Goal: Information Seeking & Learning: Learn about a topic

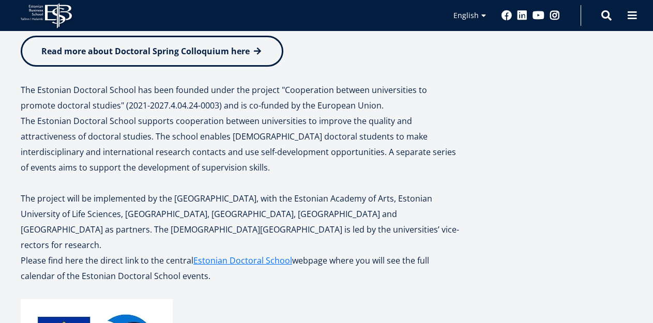
scroll to position [305, 0]
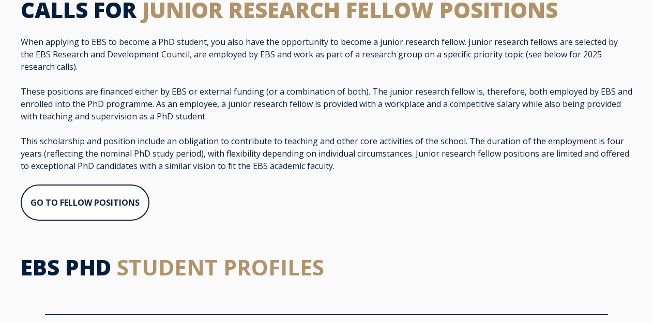
scroll to position [754, 0]
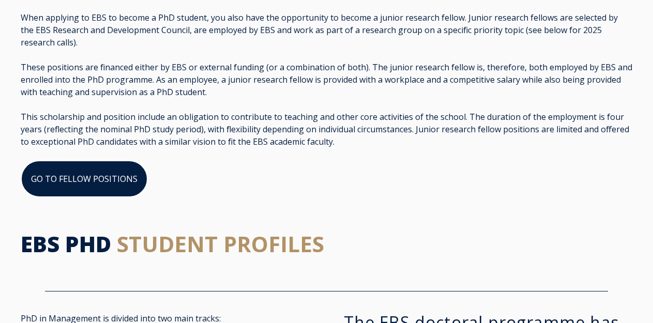
click at [83, 197] on link "GO TO FELLOW POSITIONS" at bounding box center [84, 178] width 127 height 37
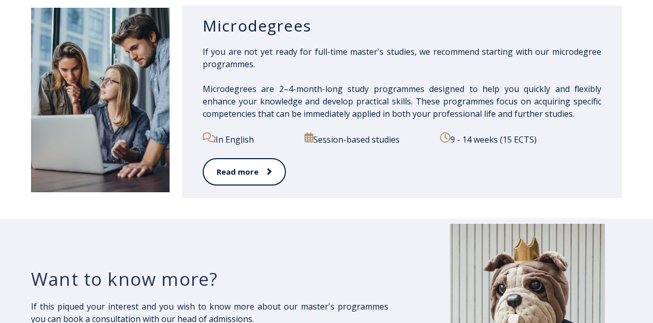
scroll to position [1590, 0]
